Goal: Transaction & Acquisition: Purchase product/service

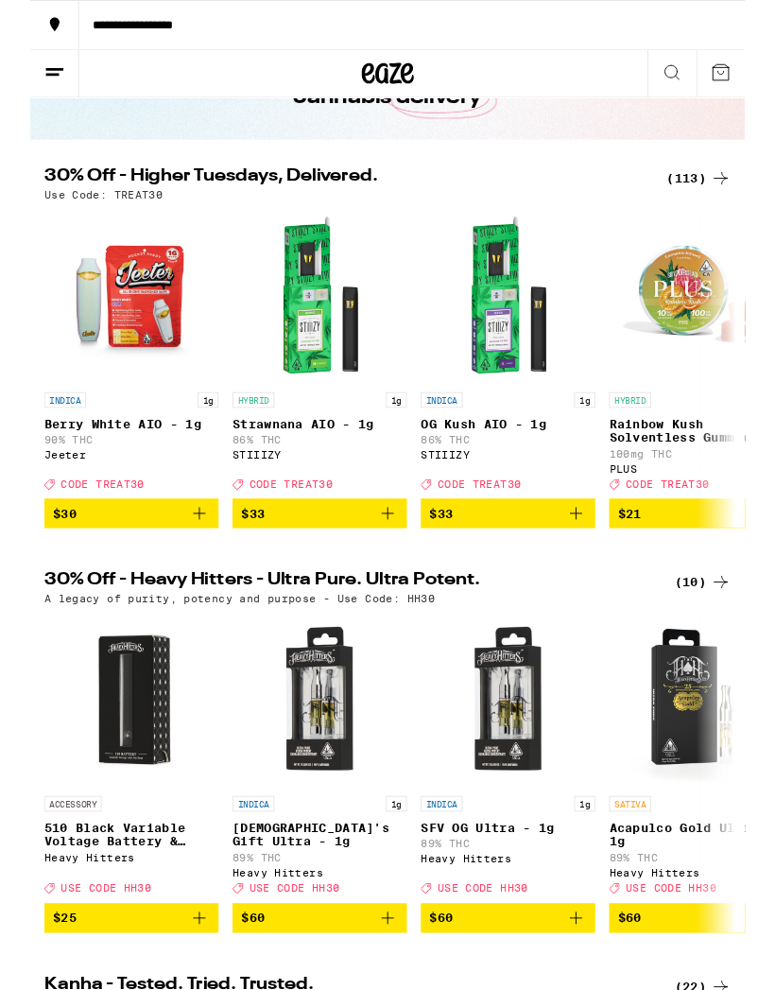
scroll to position [312, 0]
